Goal: Book appointment/travel/reservation

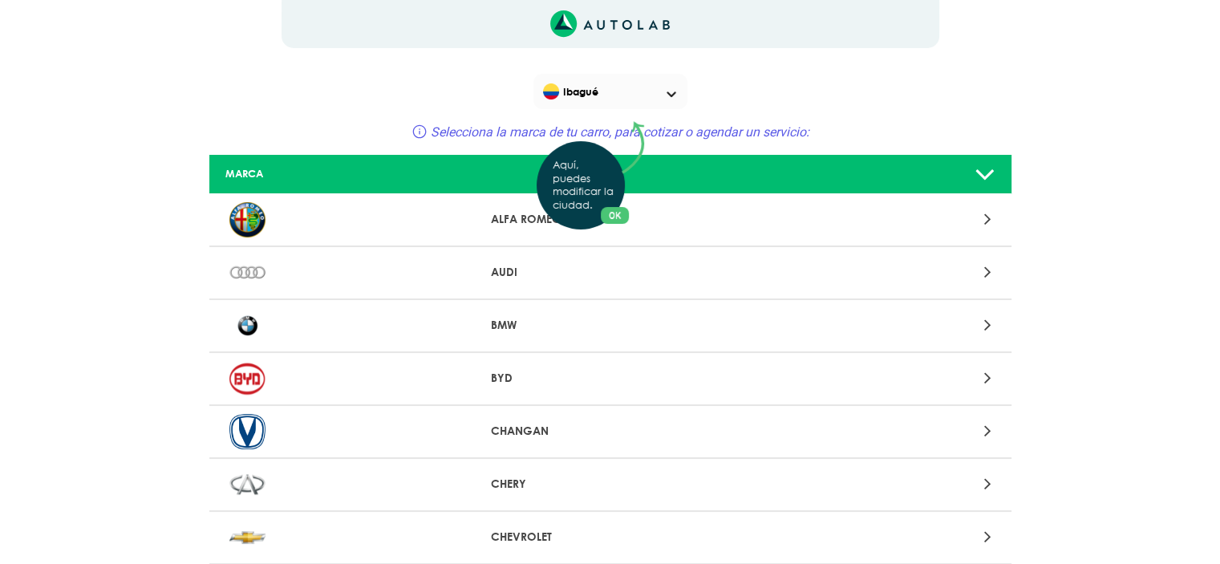
click at [996, 175] on div "Aquí, puedes modificar la ciudad. OK .aex,.bex{fill:none!important;stroke:#50c4…" at bounding box center [610, 282] width 1220 height 564
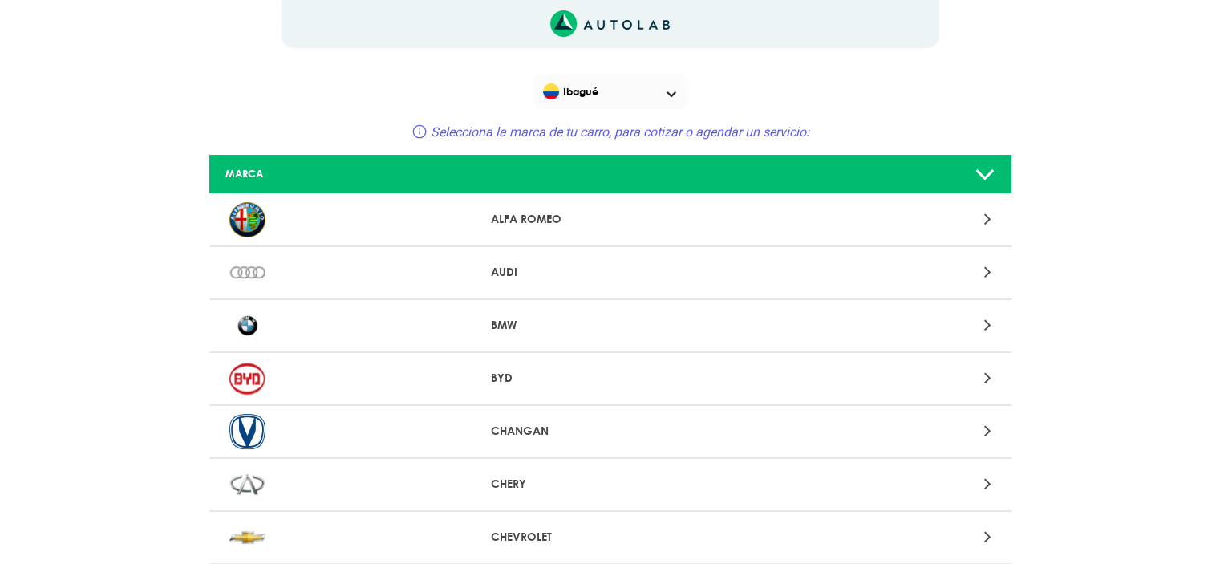
click at [985, 172] on icon at bounding box center [984, 174] width 21 height 32
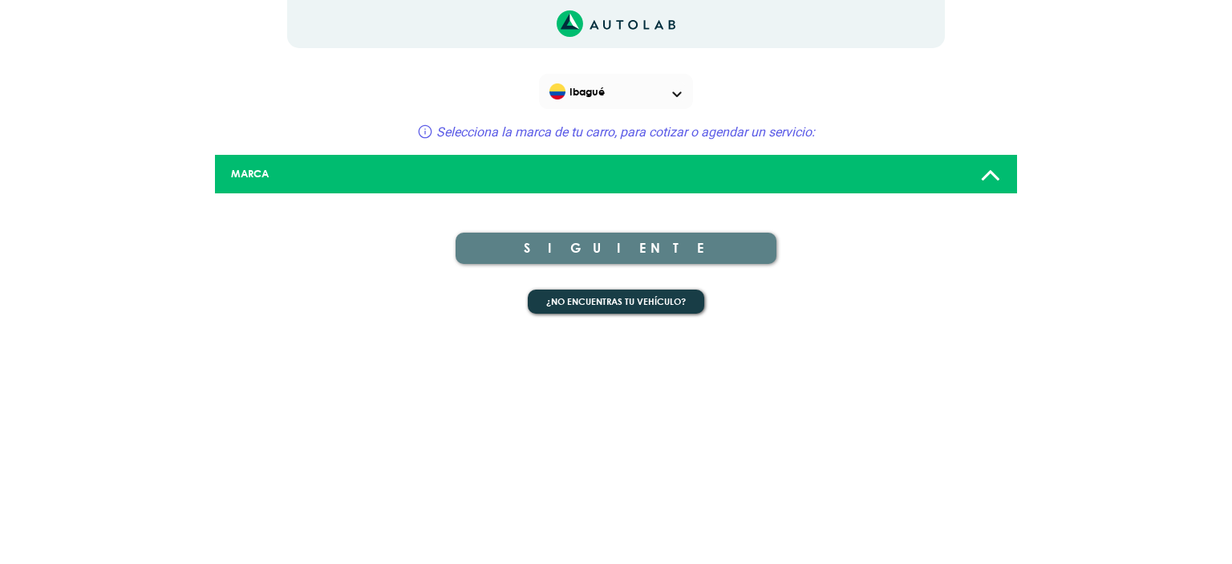
click at [991, 170] on icon at bounding box center [990, 174] width 21 height 32
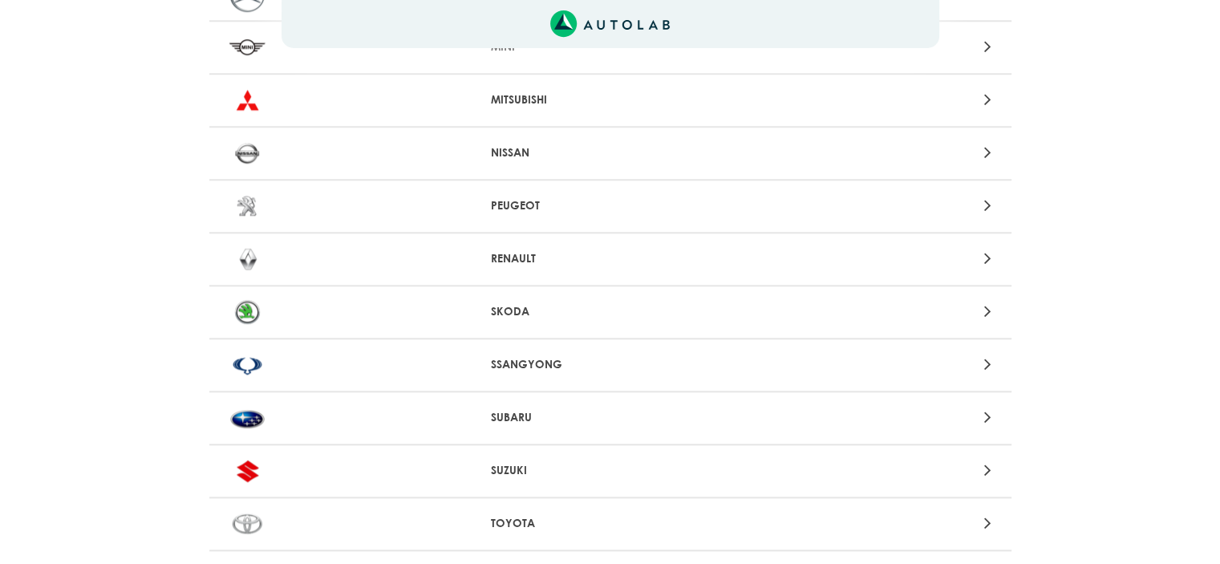
scroll to position [1443, 0]
click at [546, 260] on div "RENAULT" at bounding box center [610, 259] width 802 height 53
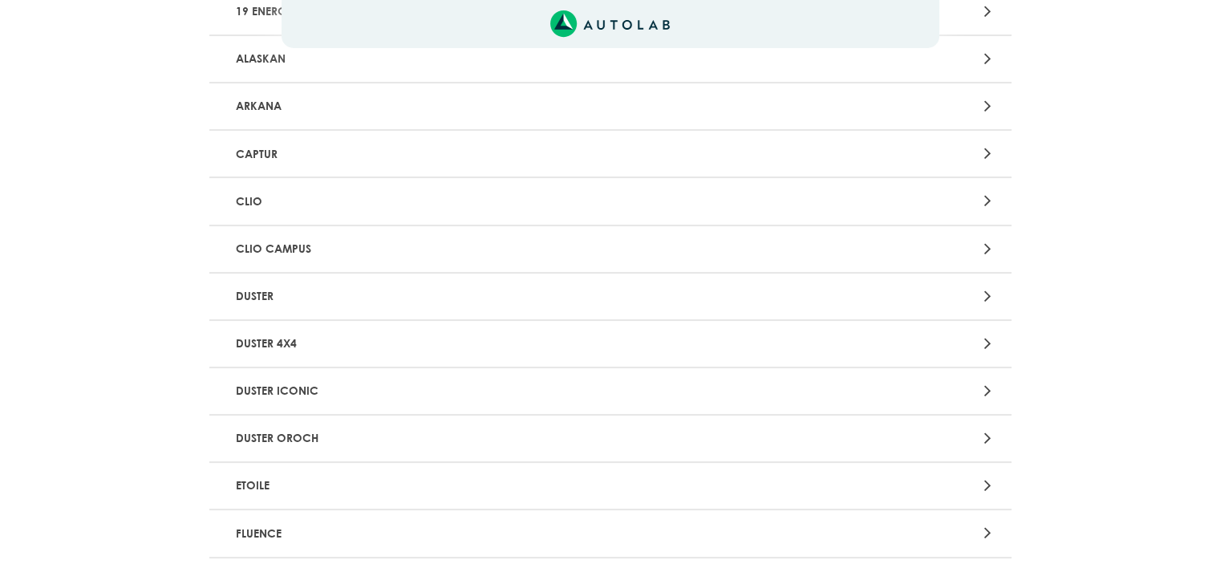
scroll to position [321, 0]
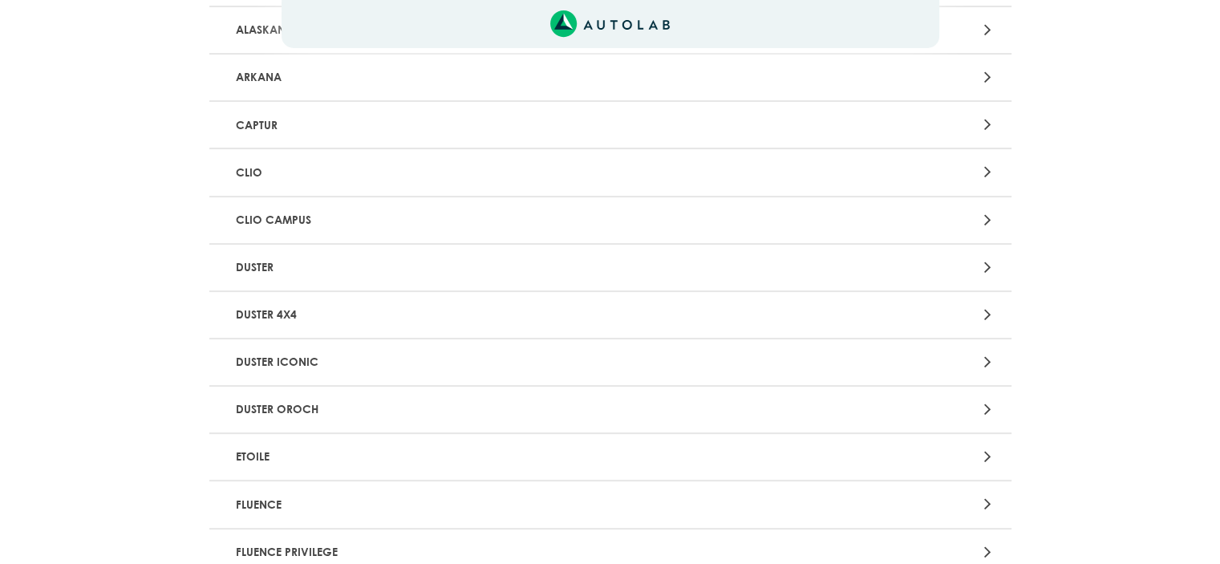
click at [276, 266] on p "DUSTER" at bounding box center [479, 268] width 500 height 30
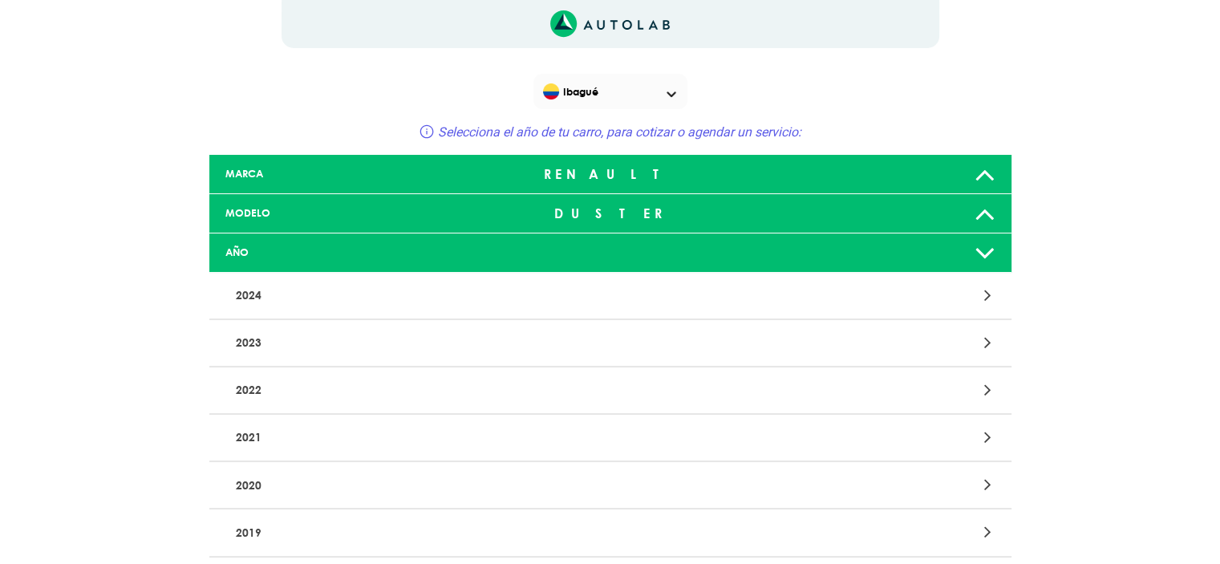
click at [670, 247] on div at bounding box center [610, 252] width 265 height 13
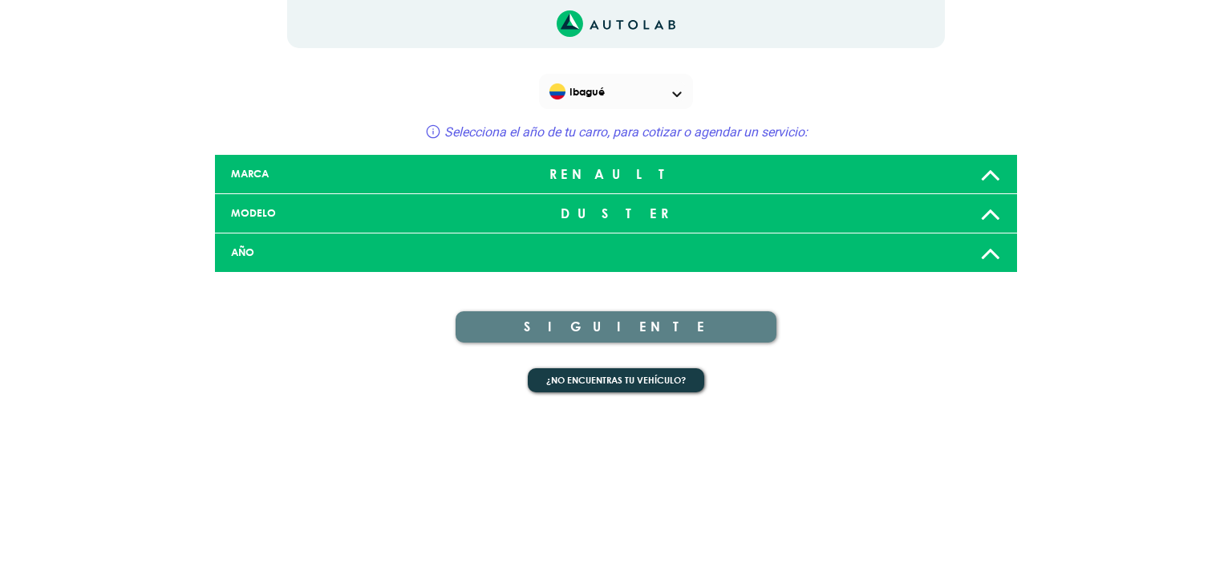
click at [654, 246] on div at bounding box center [616, 252] width 265 height 13
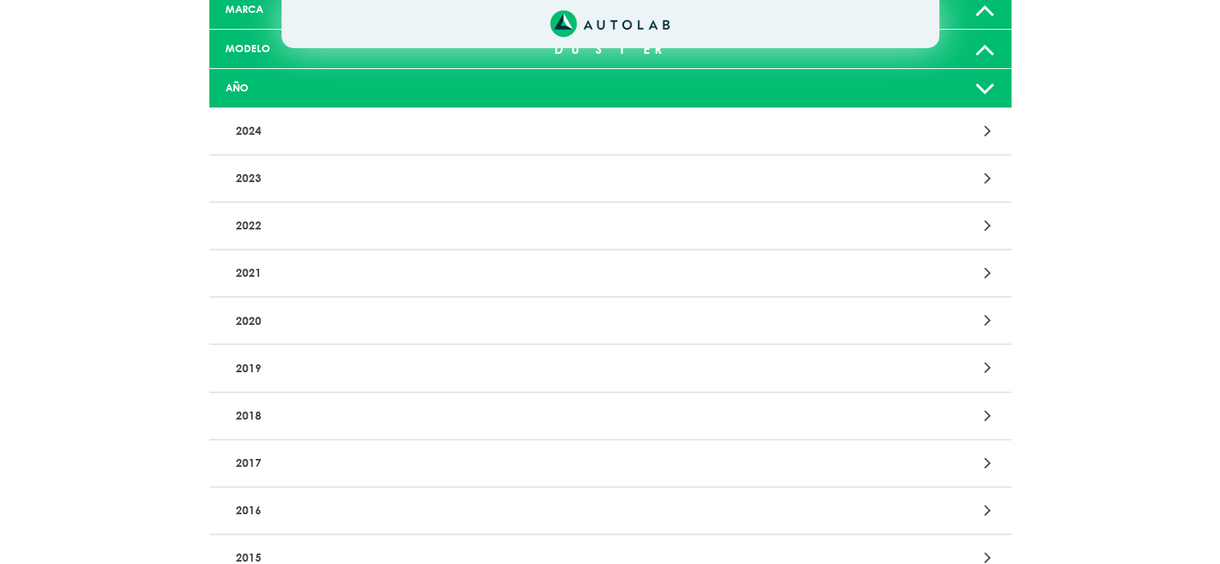
scroll to position [321, 0]
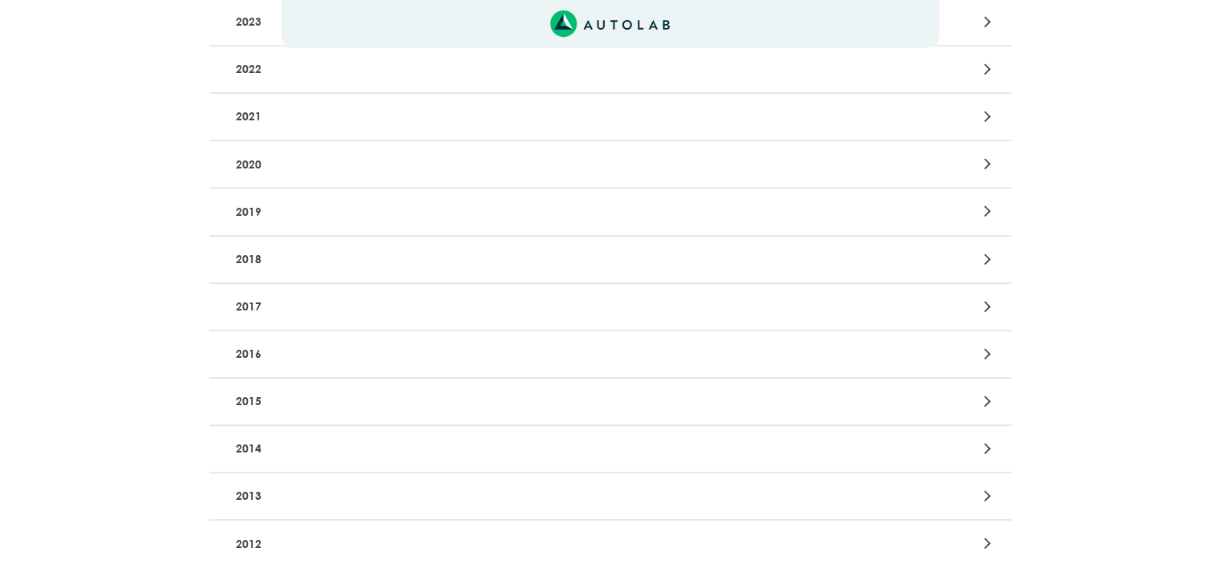
click at [274, 391] on p "2015" at bounding box center [479, 402] width 500 height 30
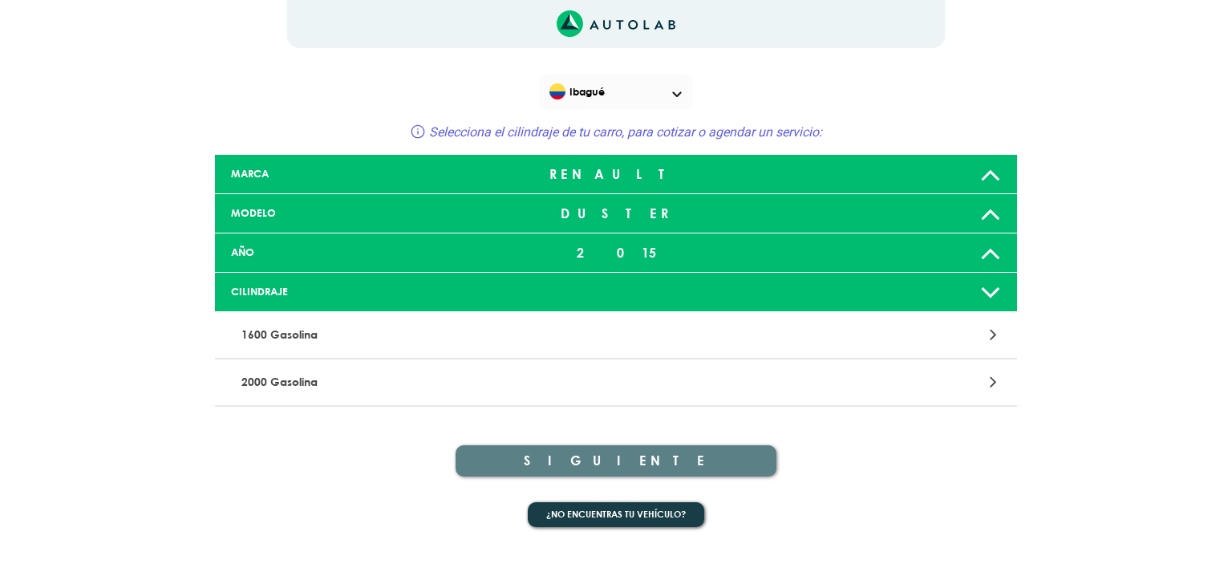
click at [412, 375] on p "2000 Gasolina" at bounding box center [485, 382] width 500 height 30
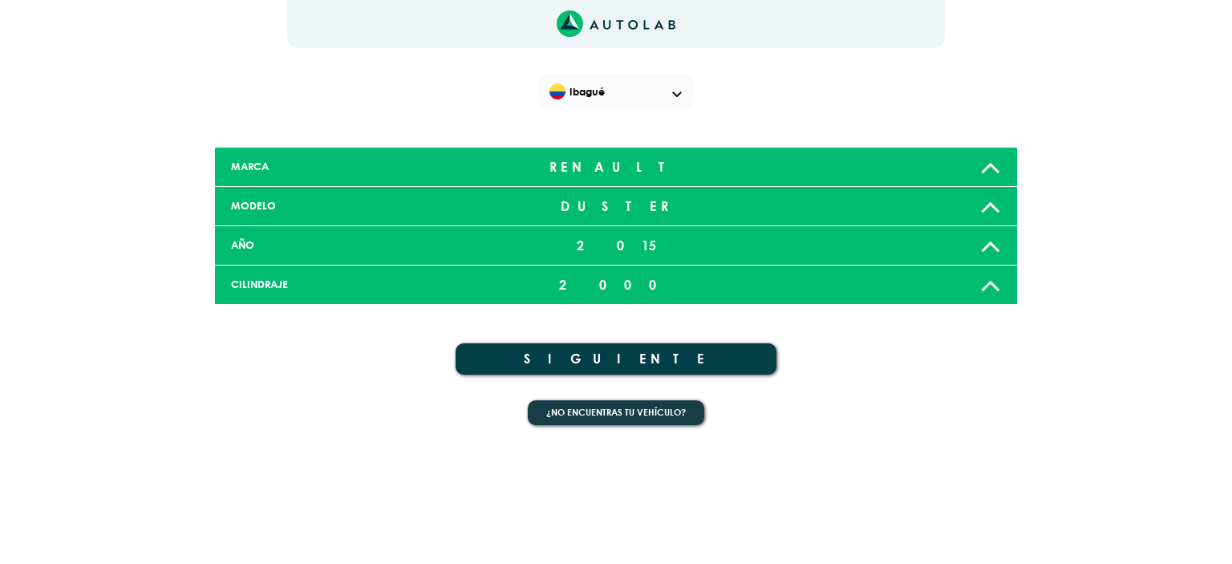
click at [657, 351] on button "SIGUIENTE" at bounding box center [615, 358] width 321 height 31
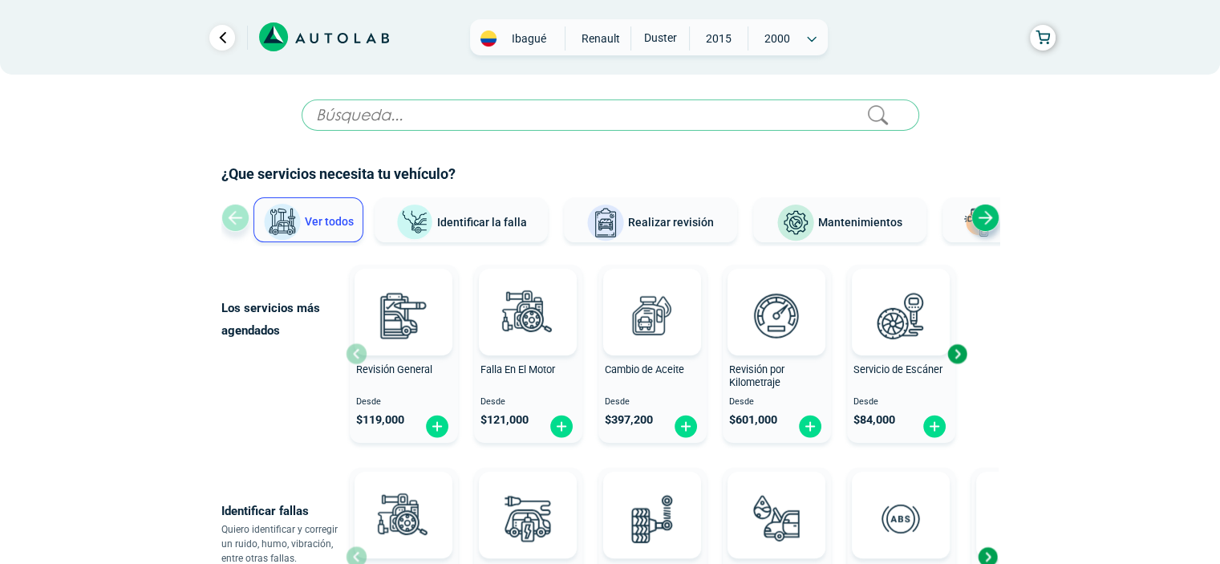
click at [985, 217] on div "Next slide" at bounding box center [985, 218] width 28 height 28
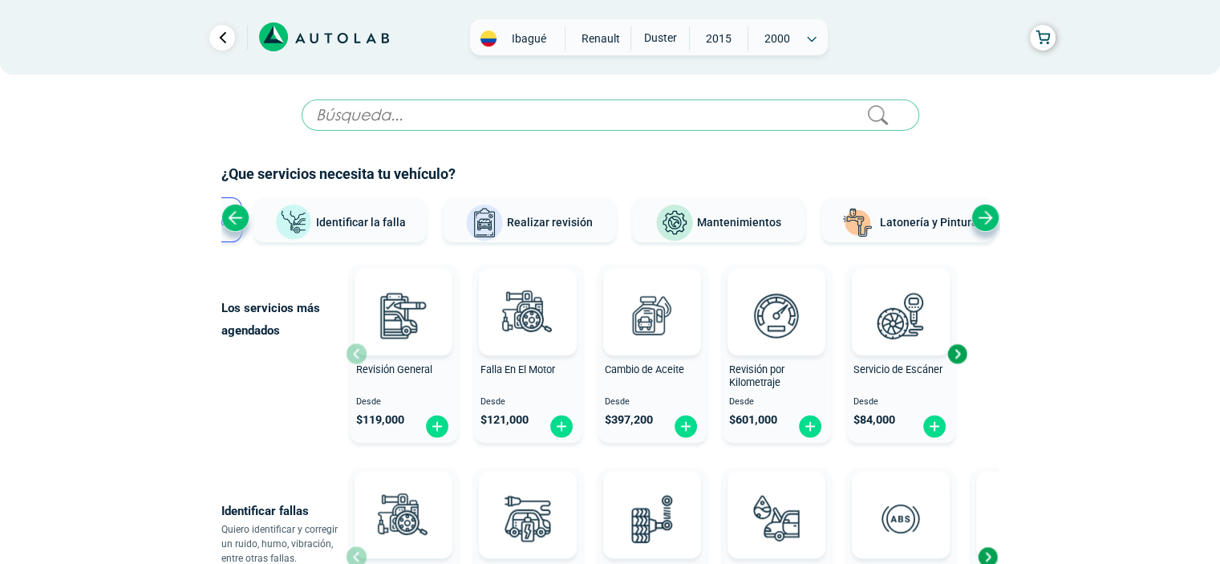
click at [982, 217] on div "Next slide" at bounding box center [985, 218] width 28 height 28
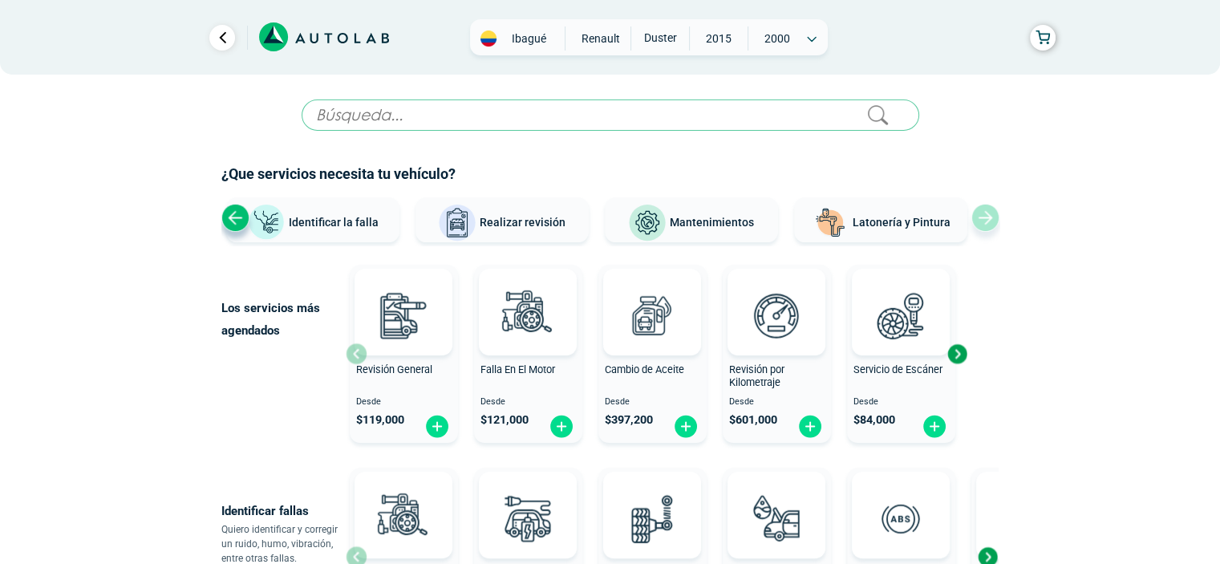
click at [978, 215] on div "Ver todos Identificar la falla Realizar revisión Mantenimientos Latonería y Pin…" at bounding box center [610, 221] width 778 height 48
click at [527, 220] on span "Realizar revisión" at bounding box center [523, 222] width 86 height 13
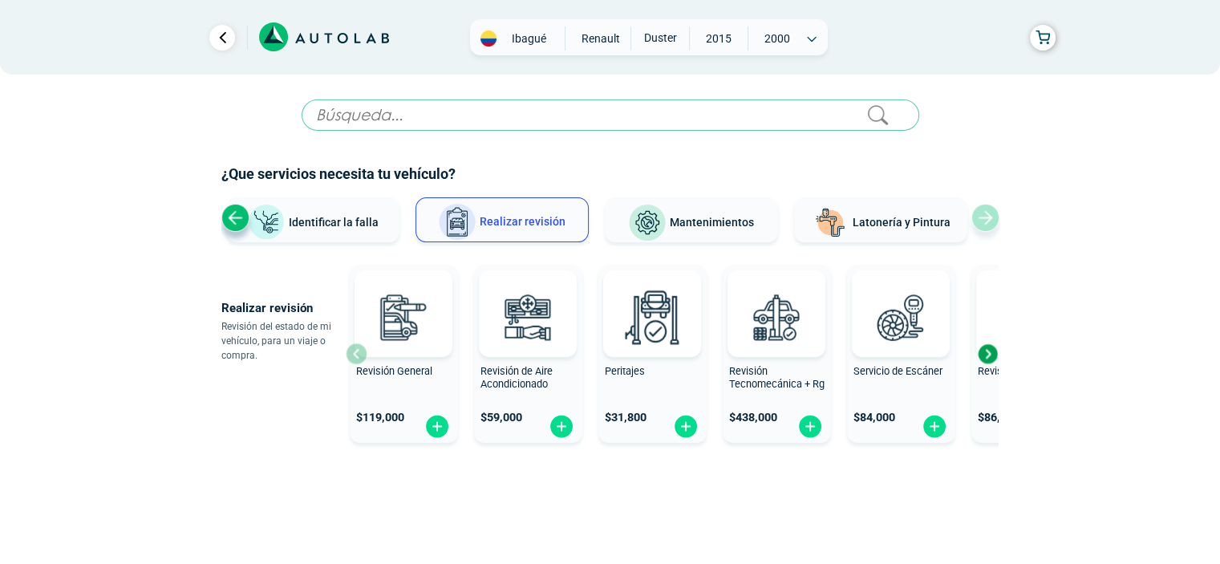
click at [992, 352] on div "Next slide" at bounding box center [987, 354] width 24 height 24
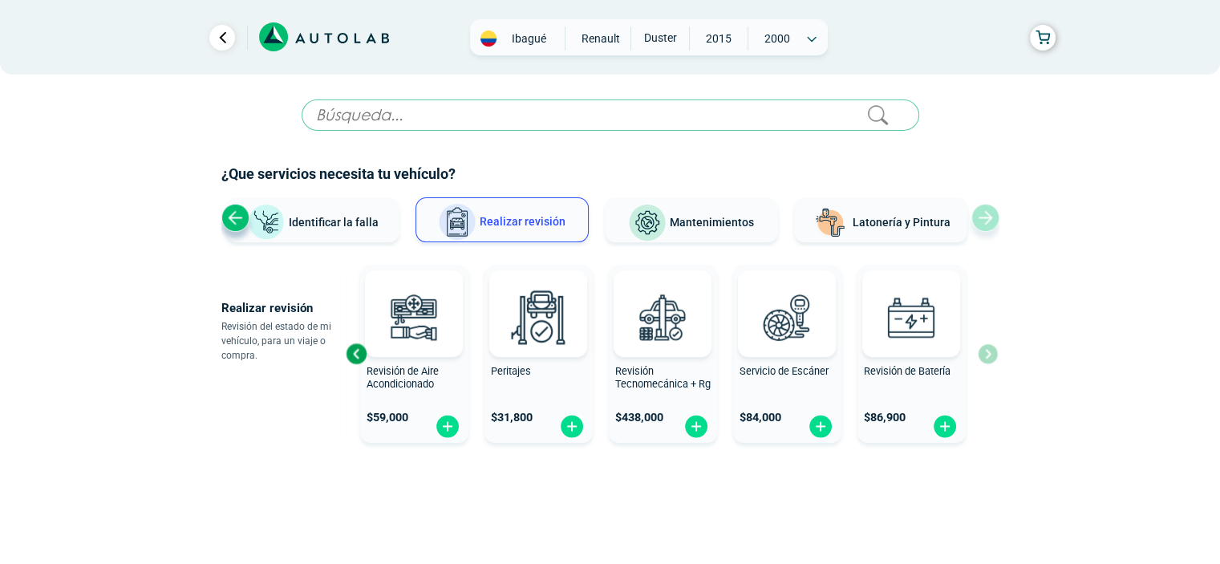
click at [988, 352] on div "Revisión General $ 119,000 Revisión de Aire Acondicionado $ 59,000 Peritajes $ …" at bounding box center [672, 353] width 652 height 191
click at [359, 352] on div "Previous slide" at bounding box center [356, 354] width 24 height 24
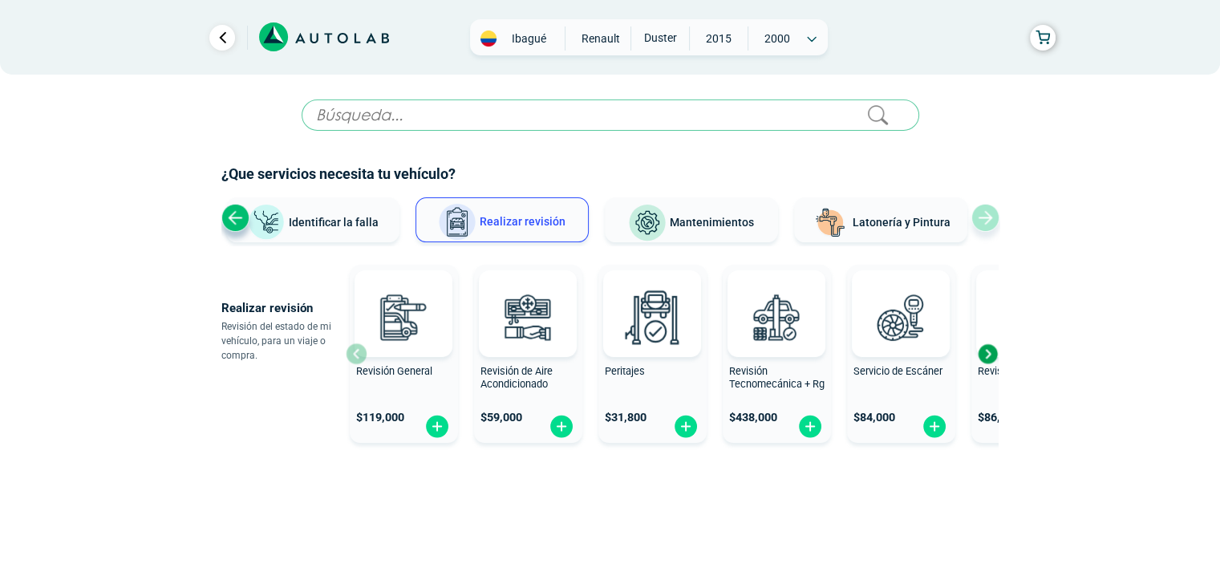
click at [359, 352] on div at bounding box center [403, 313] width 98 height 87
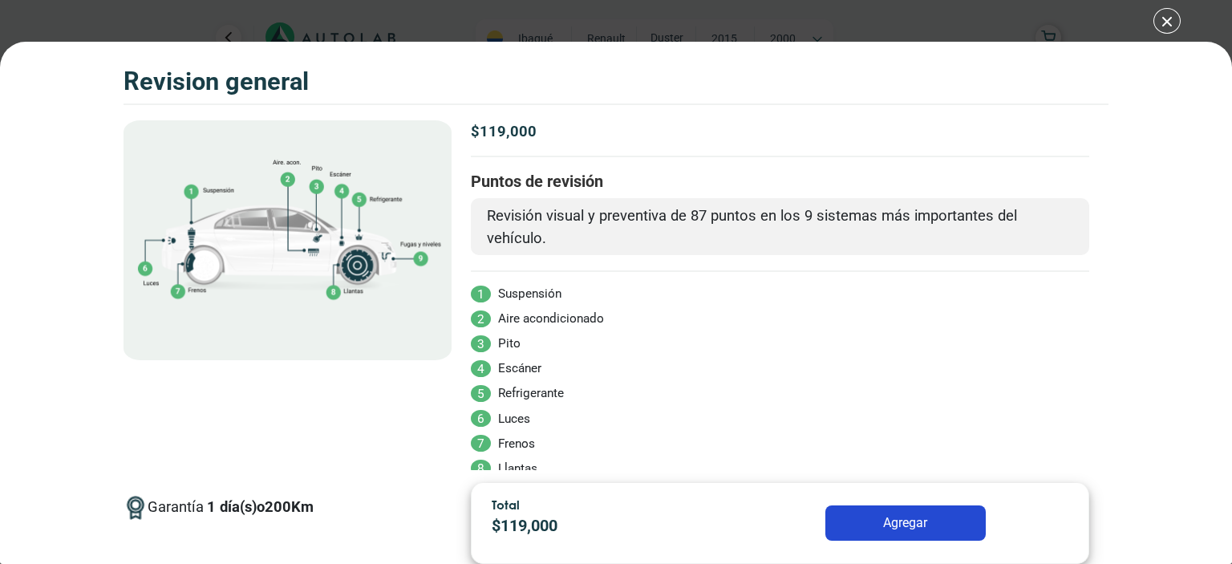
click at [359, 352] on div at bounding box center [287, 295] width 329 height 350
drag, startPoint x: 564, startPoint y: 342, endPoint x: 521, endPoint y: 336, distance: 43.0
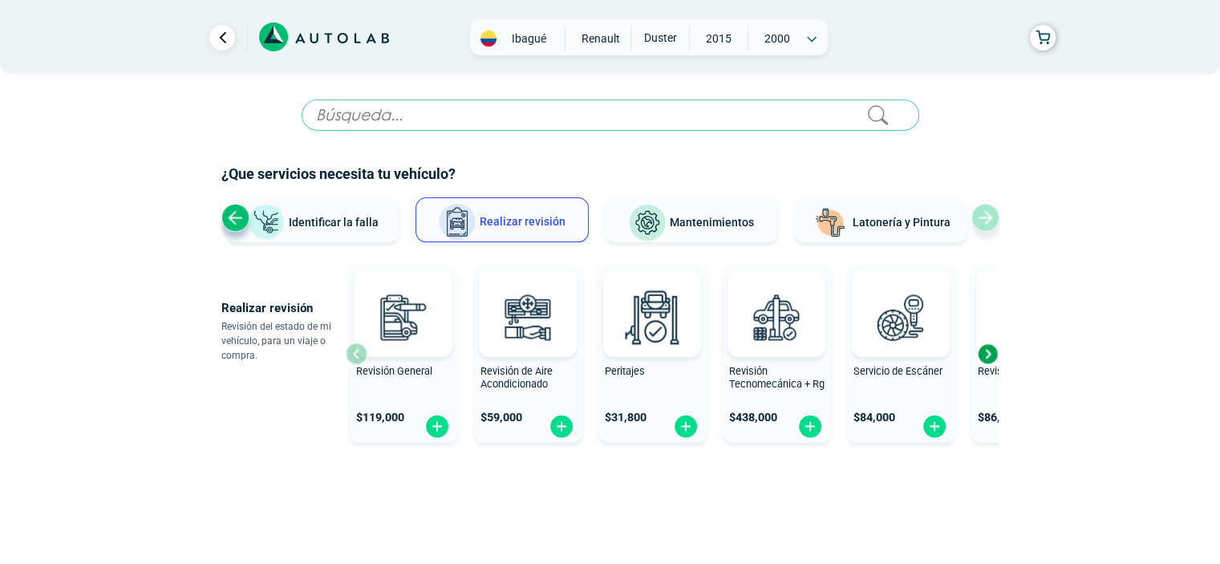
click at [987, 358] on div "Next slide" at bounding box center [987, 354] width 24 height 24
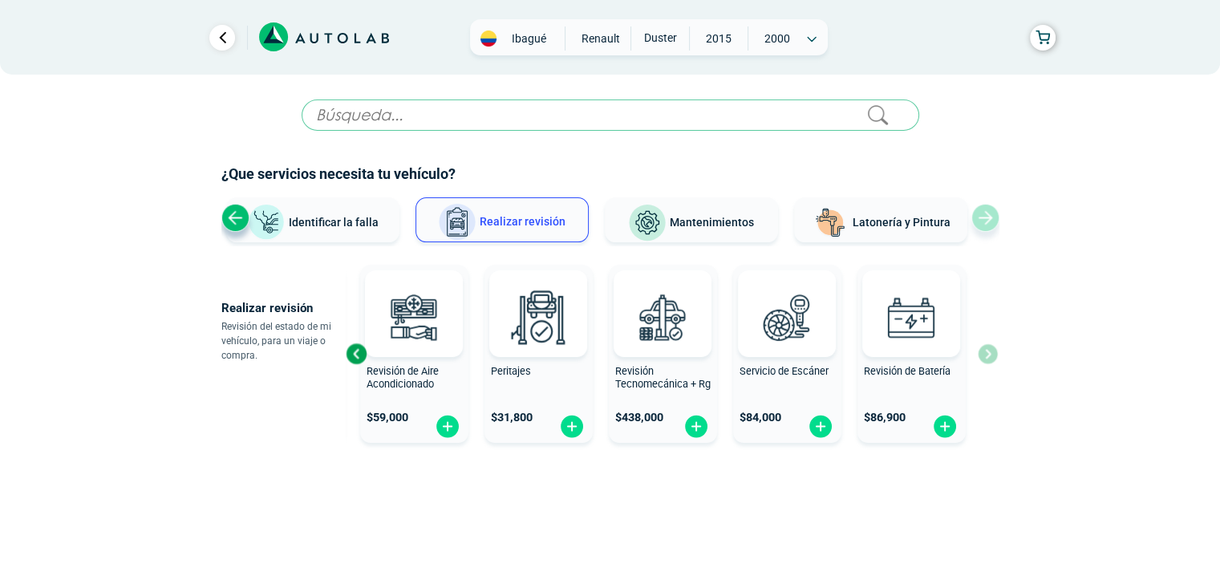
click at [988, 355] on div "Revisión General $ 119,000 Revisión de Aire Acondicionado $ 59,000 Peritajes $ …" at bounding box center [672, 353] width 652 height 191
click at [554, 320] on img at bounding box center [538, 316] width 71 height 71
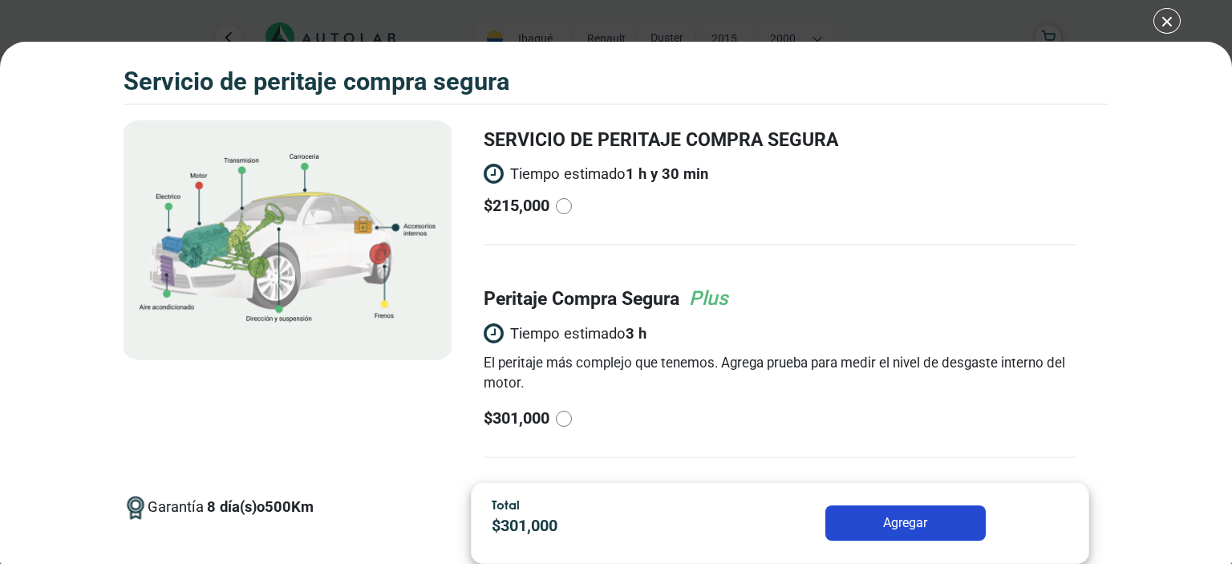
scroll to position [106, 0]
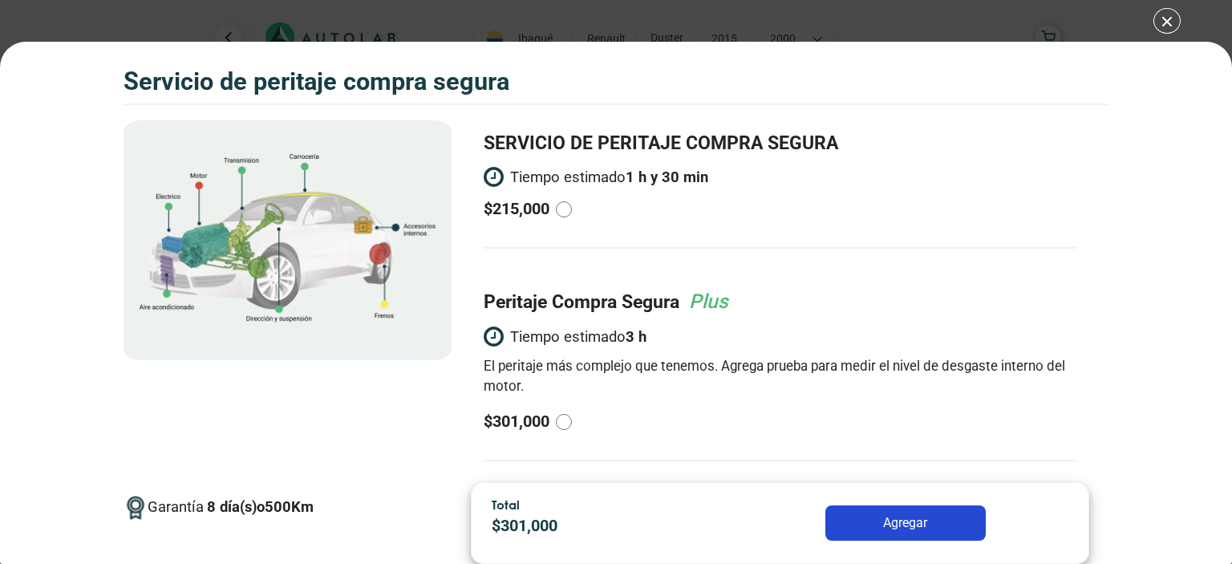
click at [571, 212] on input "radio" at bounding box center [564, 209] width 16 height 16
radio input "true"
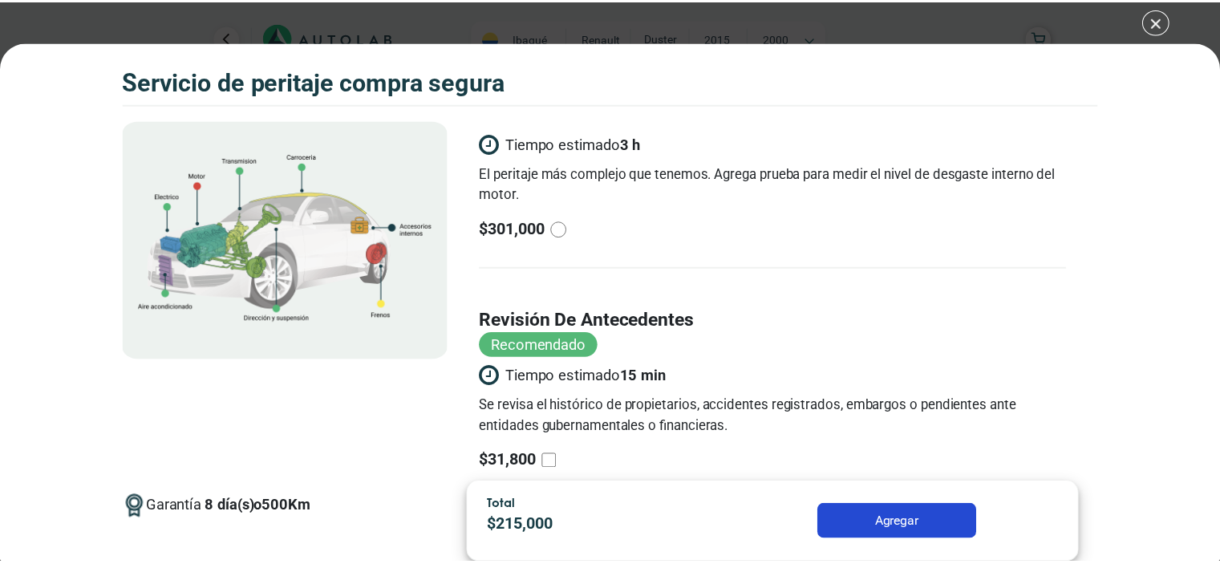
scroll to position [346, 0]
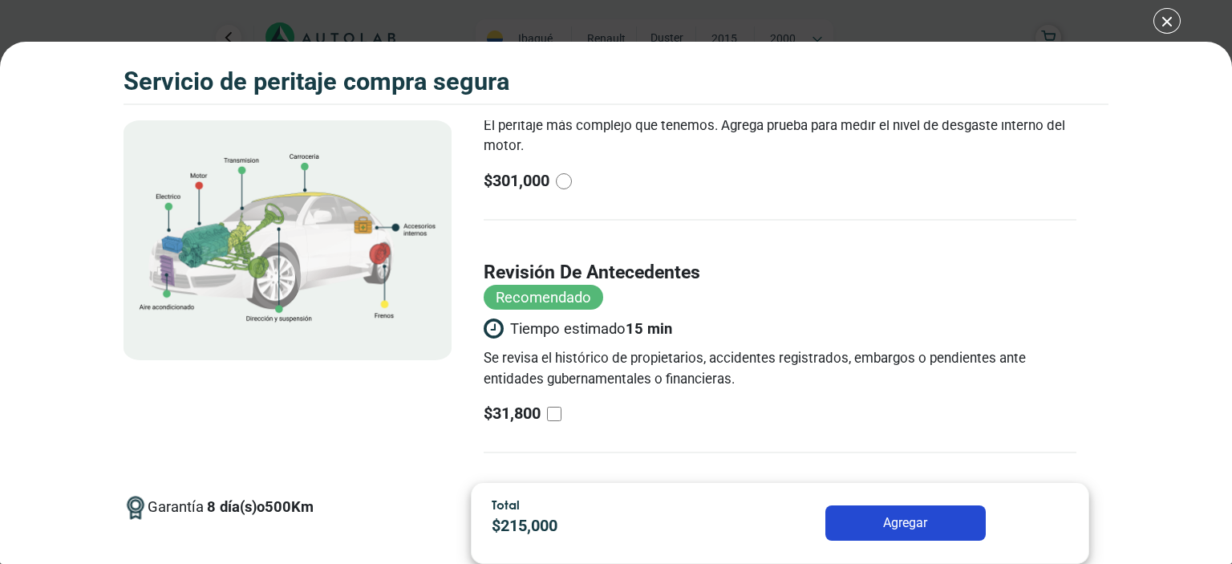
click at [899, 526] on button "Agregar" at bounding box center [905, 522] width 160 height 35
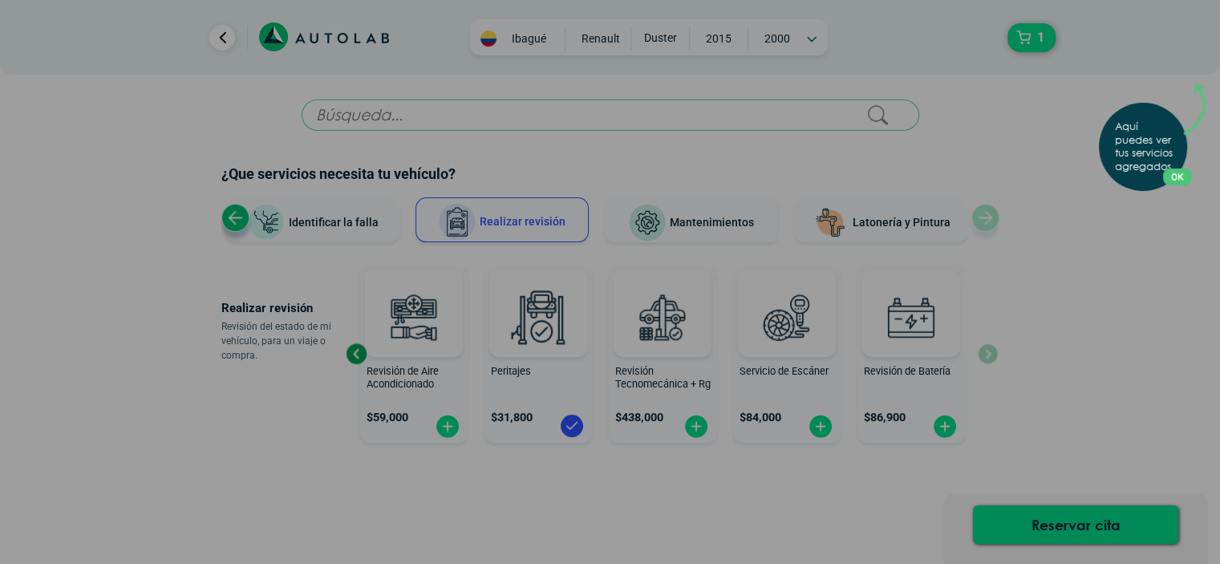
click at [1066, 277] on div "Aquí puedes ver tus servicios agregados. OK .aex,.bex{fill:none!important;strok…" at bounding box center [610, 282] width 1220 height 564
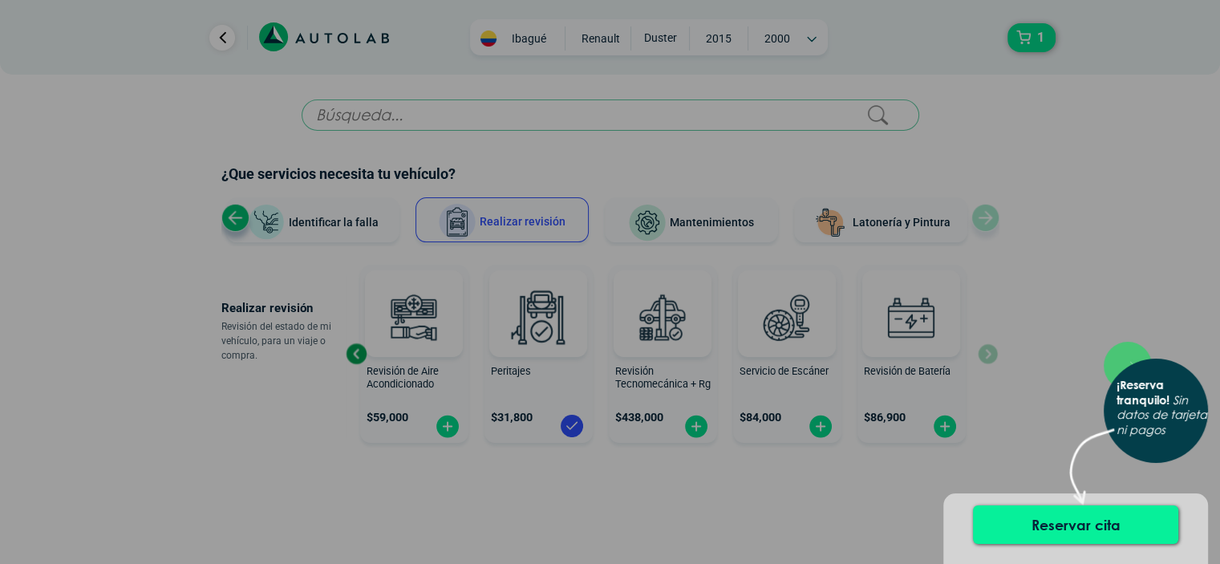
click at [1077, 520] on button "Reservar cita" at bounding box center [1075, 524] width 205 height 38
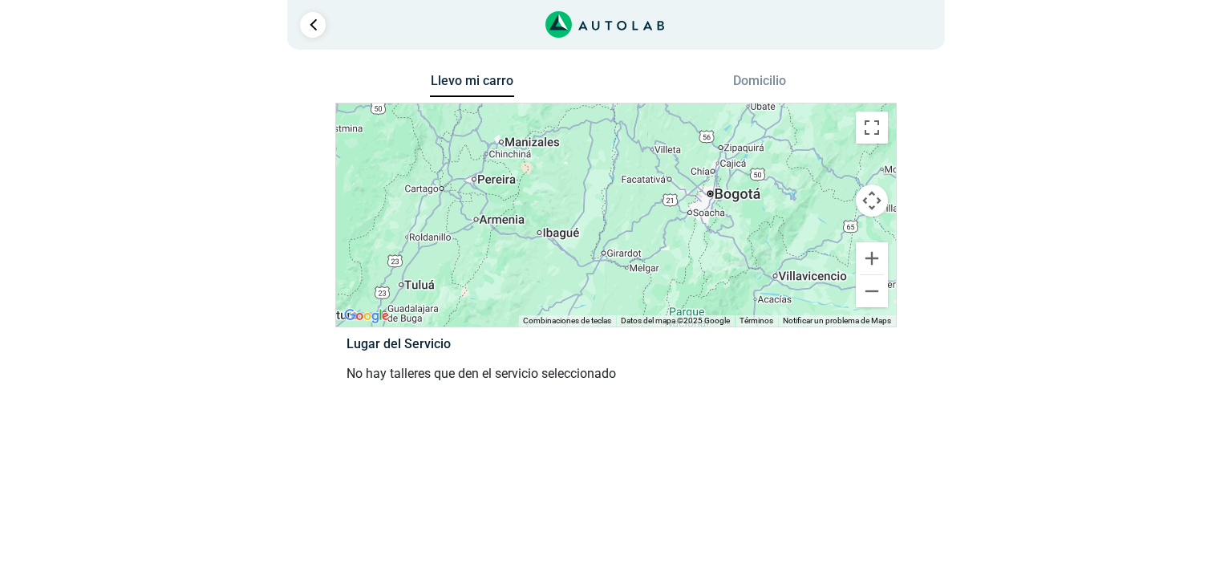
drag, startPoint x: 811, startPoint y: 213, endPoint x: 671, endPoint y: 235, distance: 142.0
click at [671, 235] on div at bounding box center [616, 214] width 560 height 223
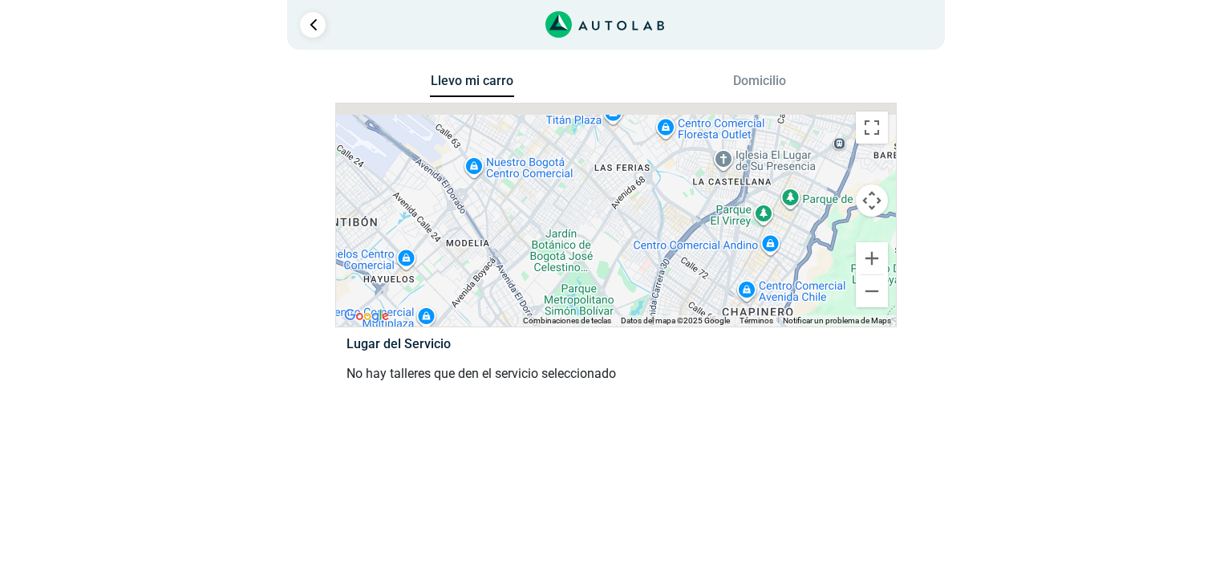
drag, startPoint x: 706, startPoint y: 176, endPoint x: 587, endPoint y: 288, distance: 163.4
click at [587, 288] on div at bounding box center [616, 214] width 560 height 223
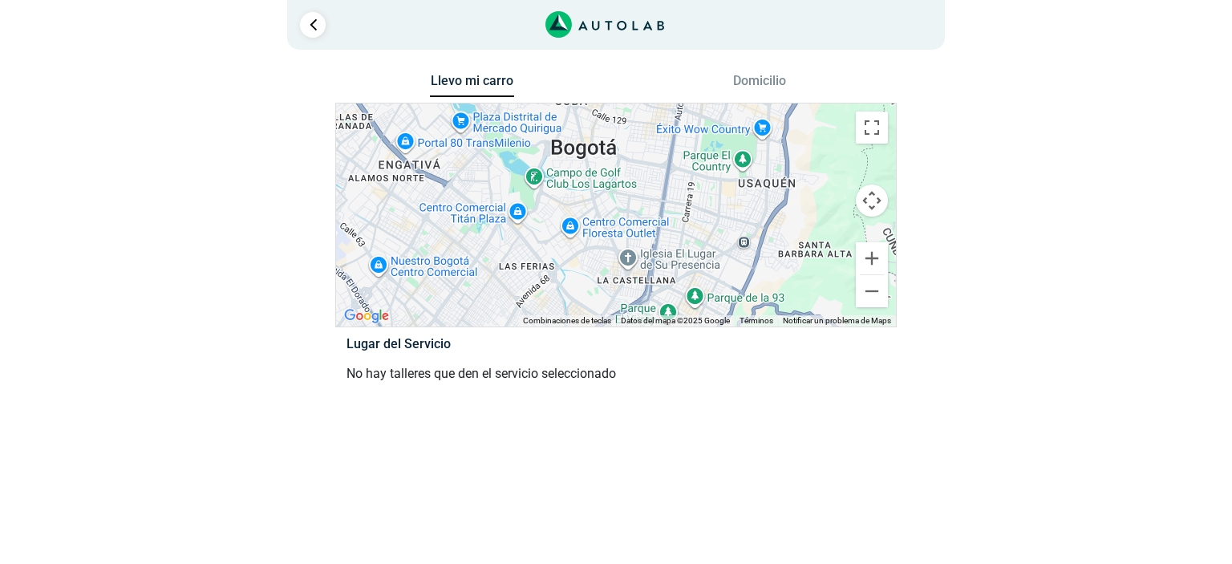
click at [641, 196] on div at bounding box center [616, 214] width 560 height 223
click at [864, 132] on button "Cambiar a la vista en pantalla completa" at bounding box center [872, 127] width 32 height 32
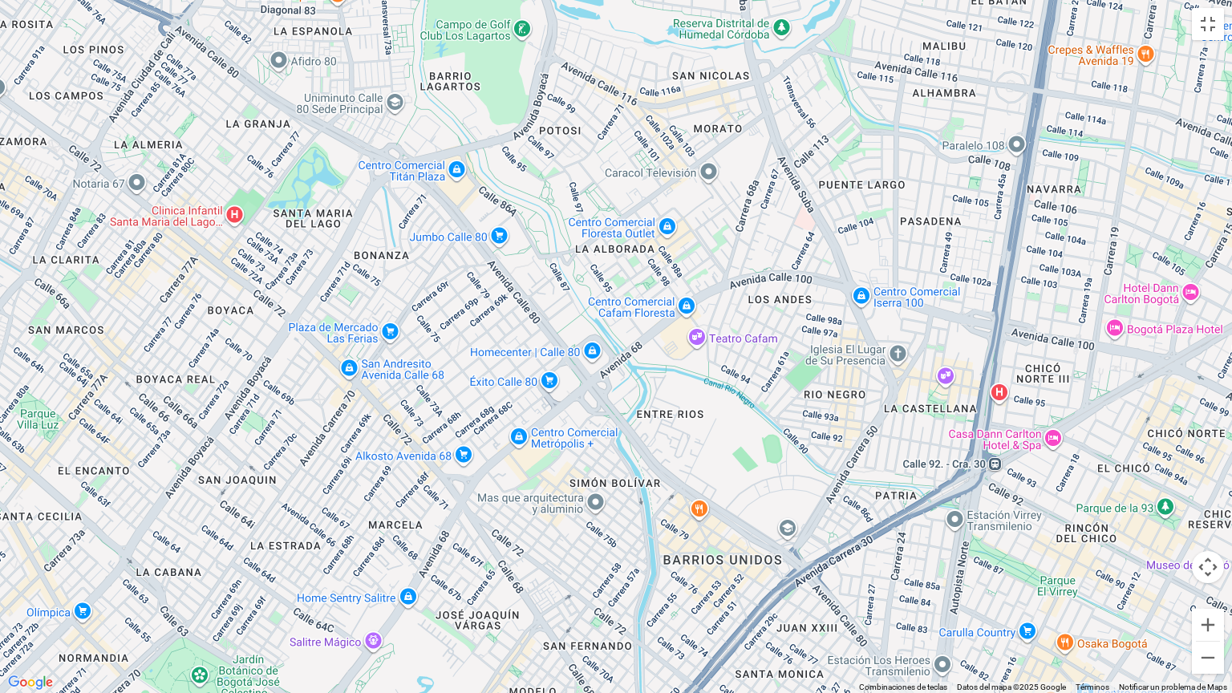
drag, startPoint x: 647, startPoint y: 430, endPoint x: 565, endPoint y: 280, distance: 171.2
click at [565, 280] on div at bounding box center [616, 346] width 1232 height 693
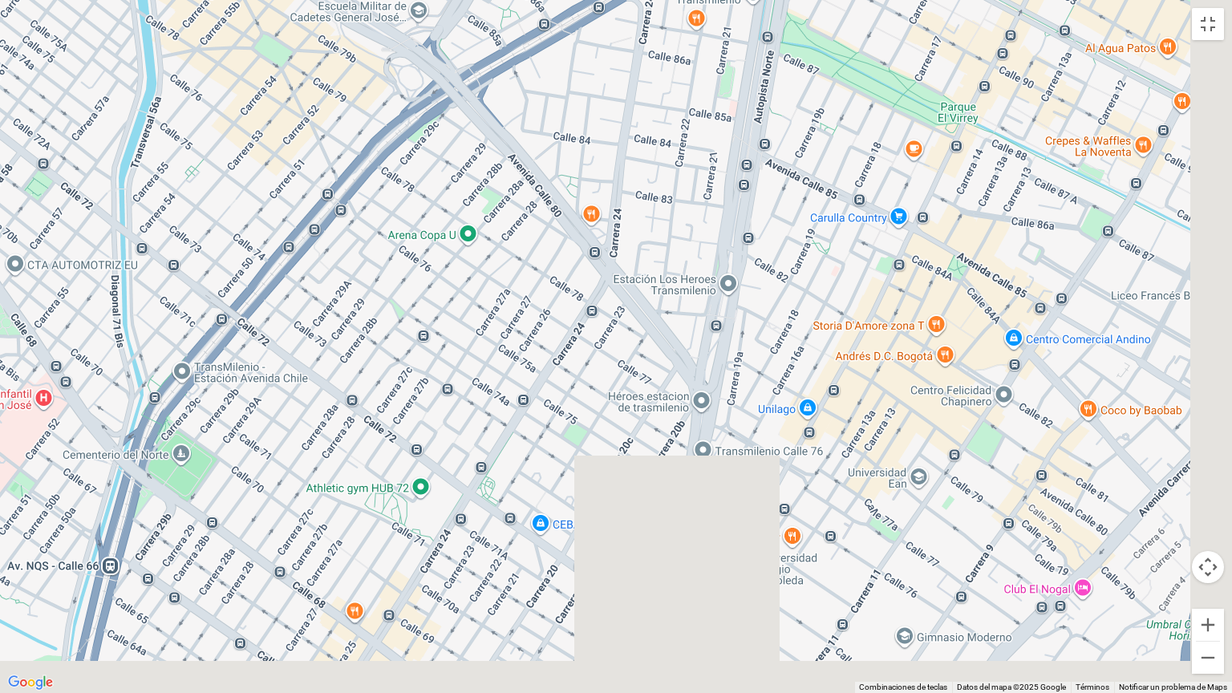
drag, startPoint x: 822, startPoint y: 458, endPoint x: 569, endPoint y: 177, distance: 377.6
click at [569, 177] on div at bounding box center [616, 346] width 1232 height 693
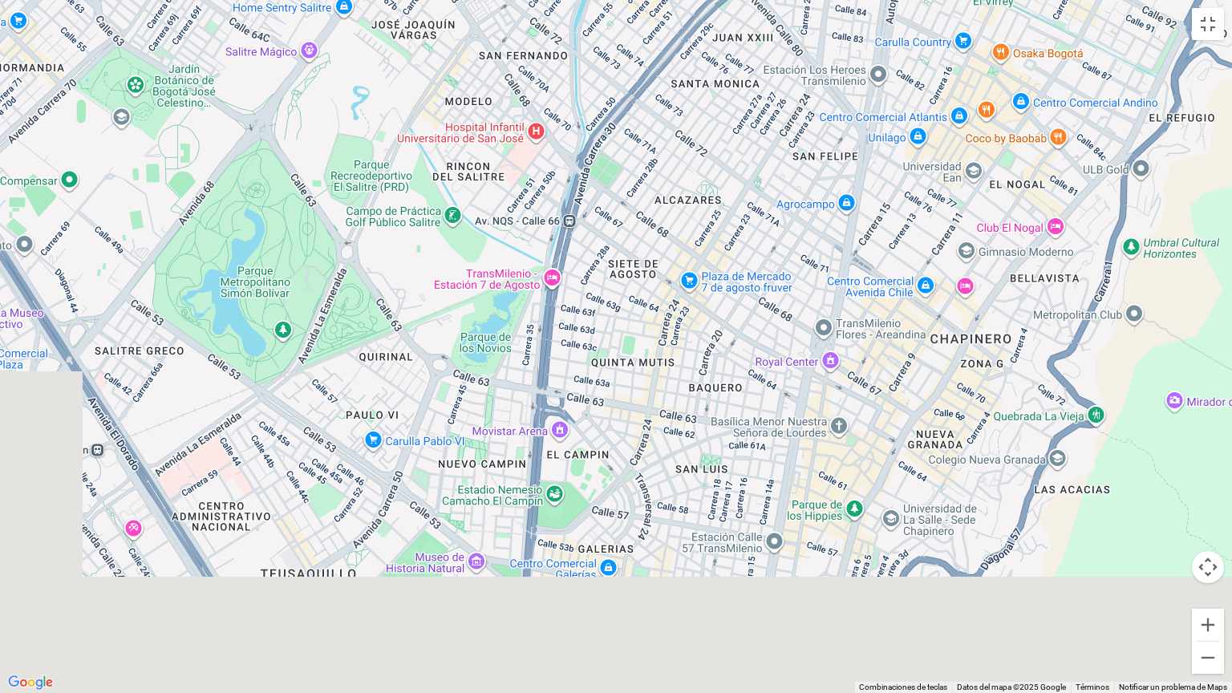
drag, startPoint x: 556, startPoint y: 251, endPoint x: 695, endPoint y: 96, distance: 208.4
click at [695, 96] on div at bounding box center [616, 346] width 1232 height 693
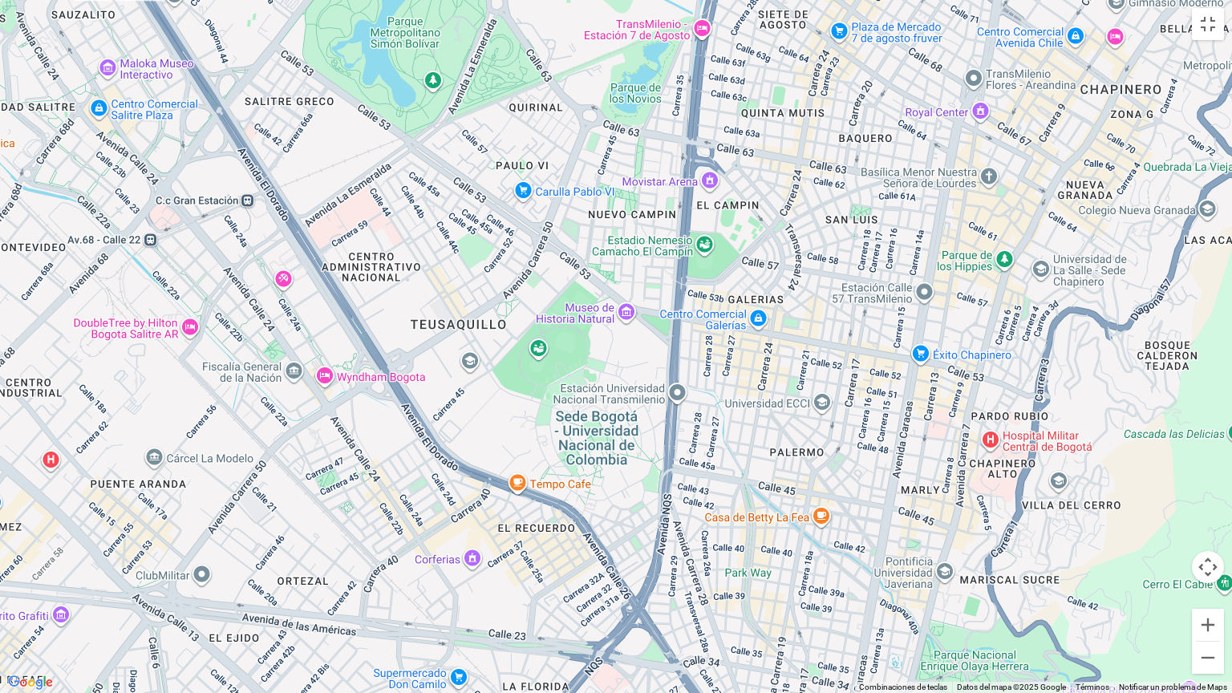
drag, startPoint x: 409, startPoint y: 427, endPoint x: 501, endPoint y: 292, distance: 163.3
click at [501, 292] on div at bounding box center [616, 346] width 1232 height 693
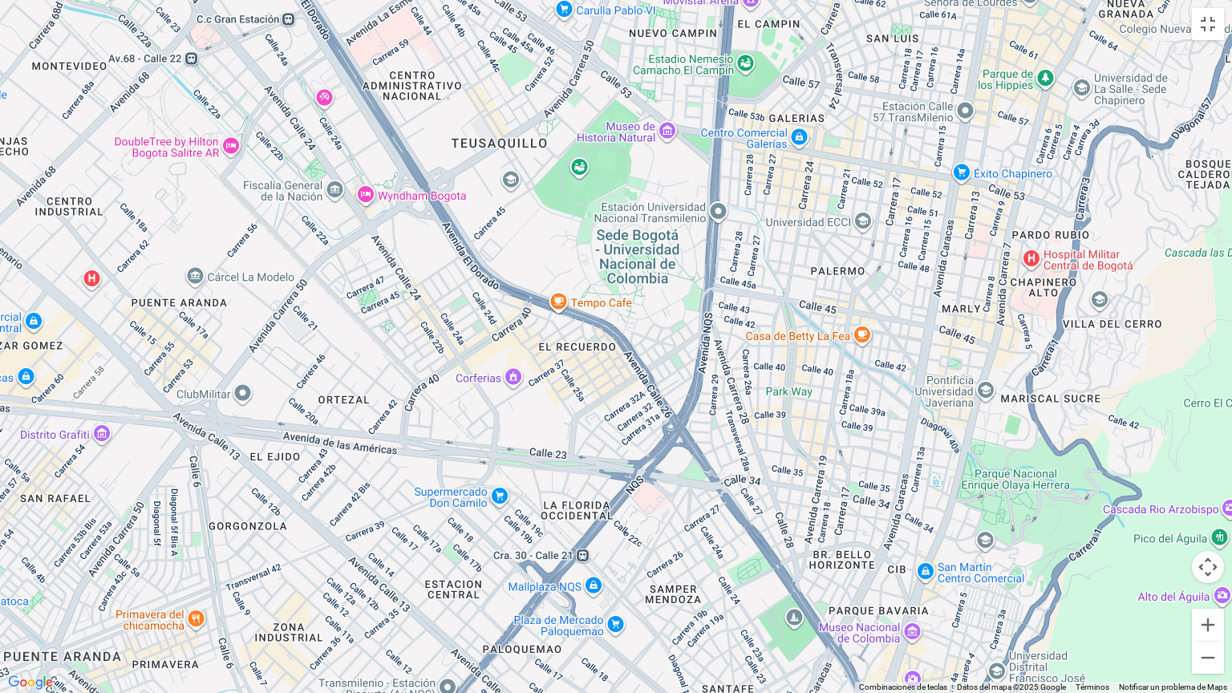
drag, startPoint x: 633, startPoint y: 348, endPoint x: 597, endPoint y: 287, distance: 70.8
click at [597, 287] on div at bounding box center [616, 346] width 1232 height 693
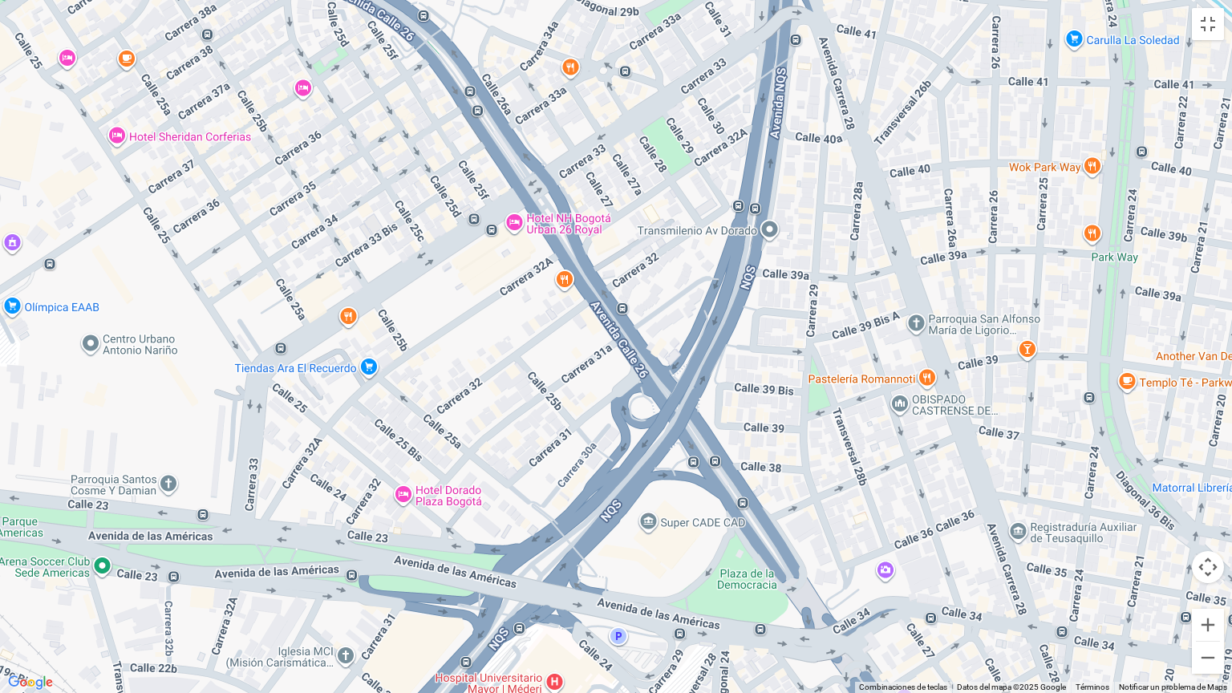
click at [654, 373] on div at bounding box center [616, 346] width 1232 height 693
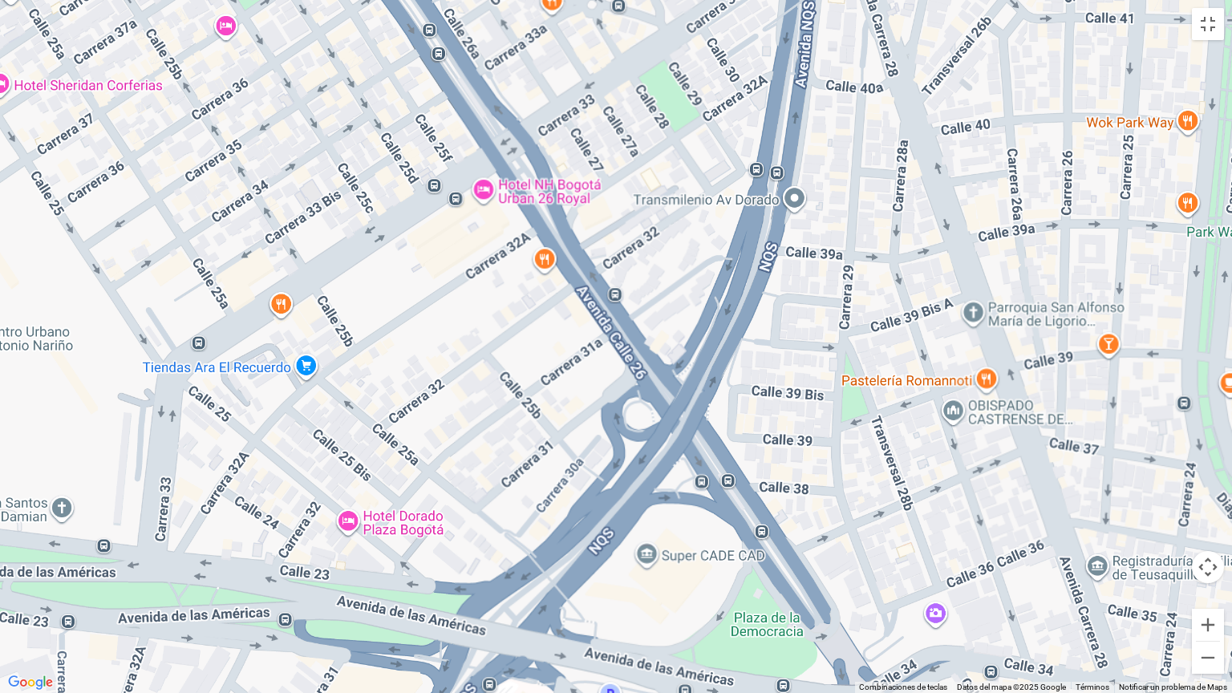
click at [654, 373] on div at bounding box center [616, 346] width 1232 height 693
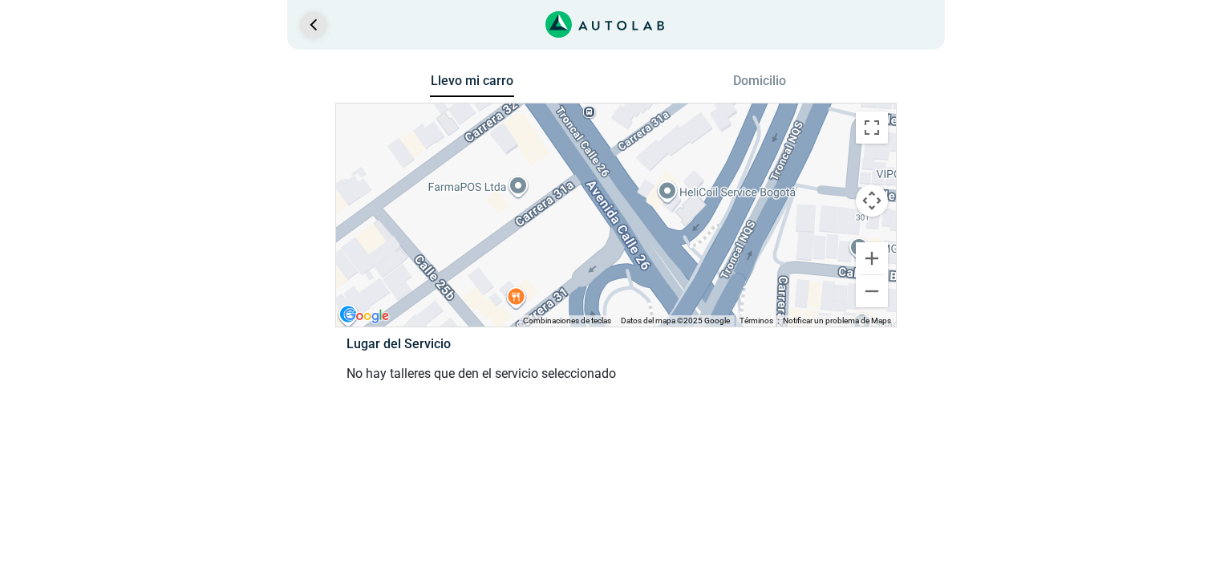
click at [324, 19] on link "Ir al paso anterior" at bounding box center [313, 25] width 26 height 26
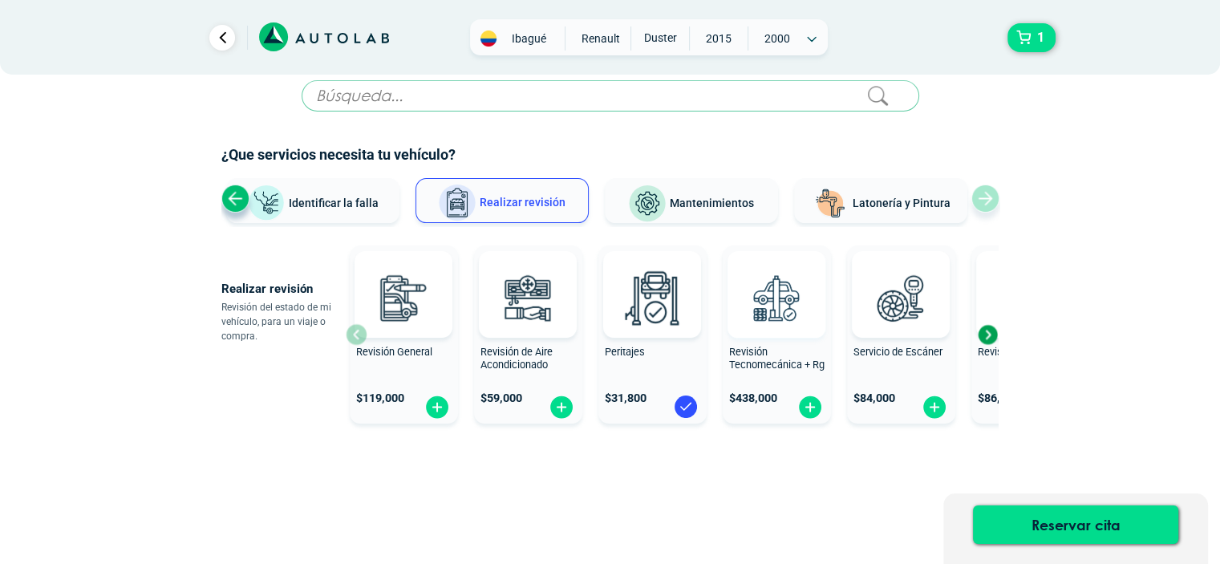
scroll to position [25, 0]
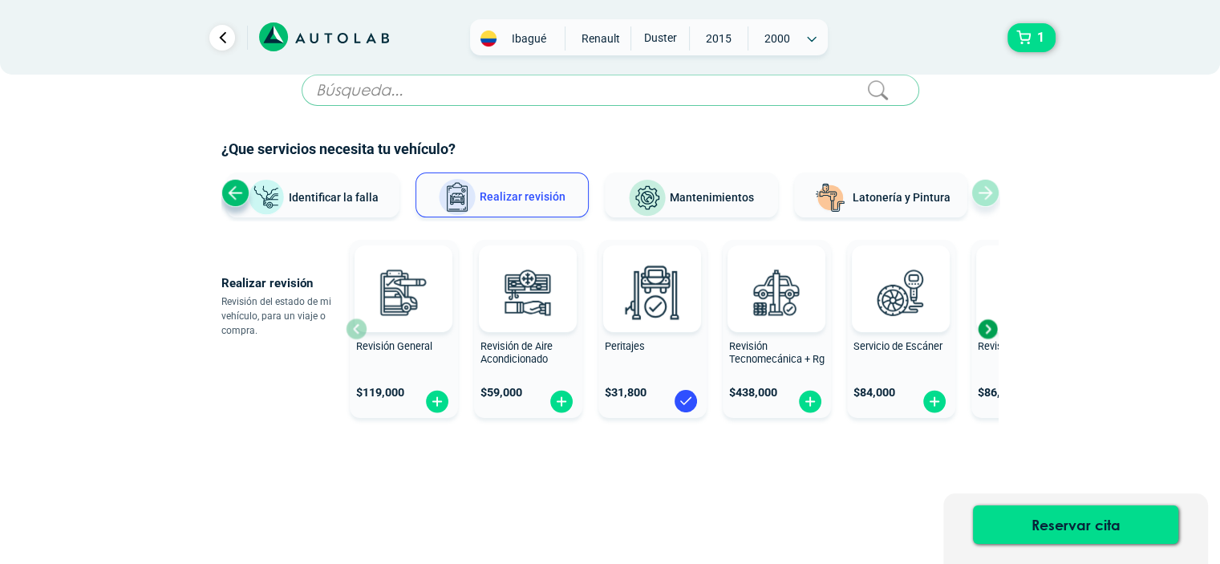
drag, startPoint x: 756, startPoint y: 501, endPoint x: 664, endPoint y: 525, distance: 95.3
click at [753, 503] on div "× ESTE SERVICIO YA ESTÁ INCLUÍDO Launch demo modal x" at bounding box center [610, 320] width 778 height 490
